Goal: Information Seeking & Learning: Check status

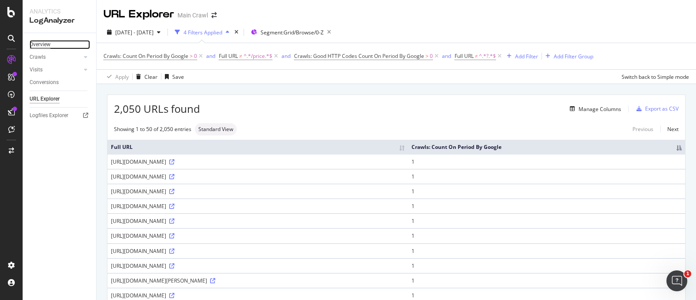
click at [40, 44] on div "Overview" at bounding box center [40, 44] width 21 height 9
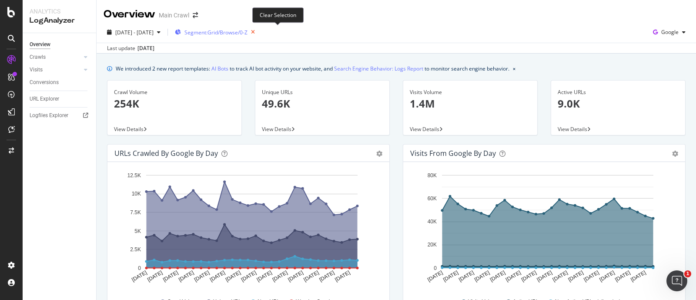
click at [258, 31] on icon "button" at bounding box center [253, 32] width 11 height 12
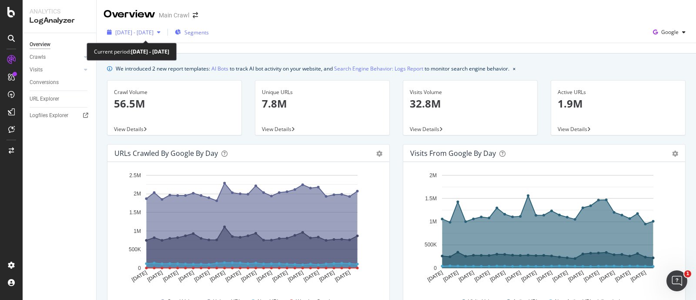
click at [143, 33] on span "[DATE] - [DATE]" at bounding box center [134, 32] width 38 height 7
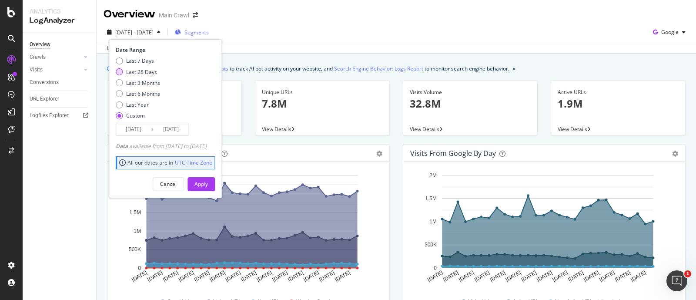
click at [144, 70] on div "Last 28 Days" at bounding box center [141, 71] width 31 height 7
type input "2025/09/16"
type input "2025/10/13"
click at [208, 186] on div "Apply" at bounding box center [200, 183] width 13 height 7
